Goal: Transaction & Acquisition: Purchase product/service

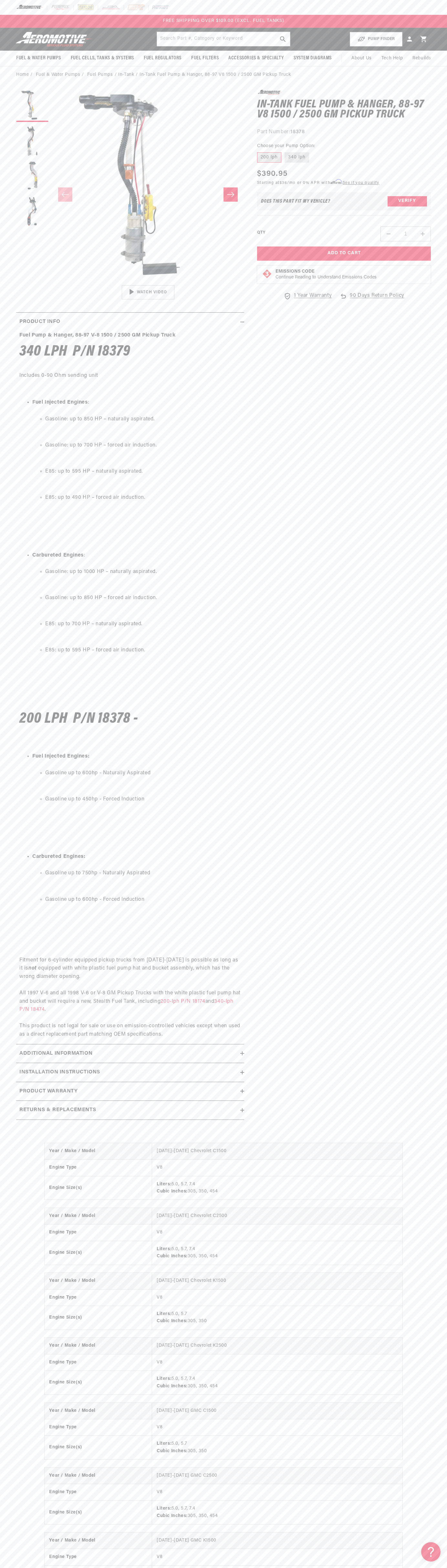
click at [439, 1] on div at bounding box center [224, 7] width 447 height 15
click at [420, 419] on div "0.0 star rating Write a review In-Tank Fuel Pump & Hanger, 88-97 V8 1500 / 2500…" at bounding box center [337, 607] width 186 height 1037
click at [178, 1563] on html "Skip to content Your cart Your cart is empty Loading... You may also like Subto…" at bounding box center [224, 784] width 447 height 1568
click at [22, 340] on div "Fuel Pump & Hanger, 88-97 V-8 1500 / 2500 GM Pickup Truck 340 LPH P/N 18379 Inc…" at bounding box center [130, 685] width 228 height 707
